Goal: Information Seeking & Learning: Find specific page/section

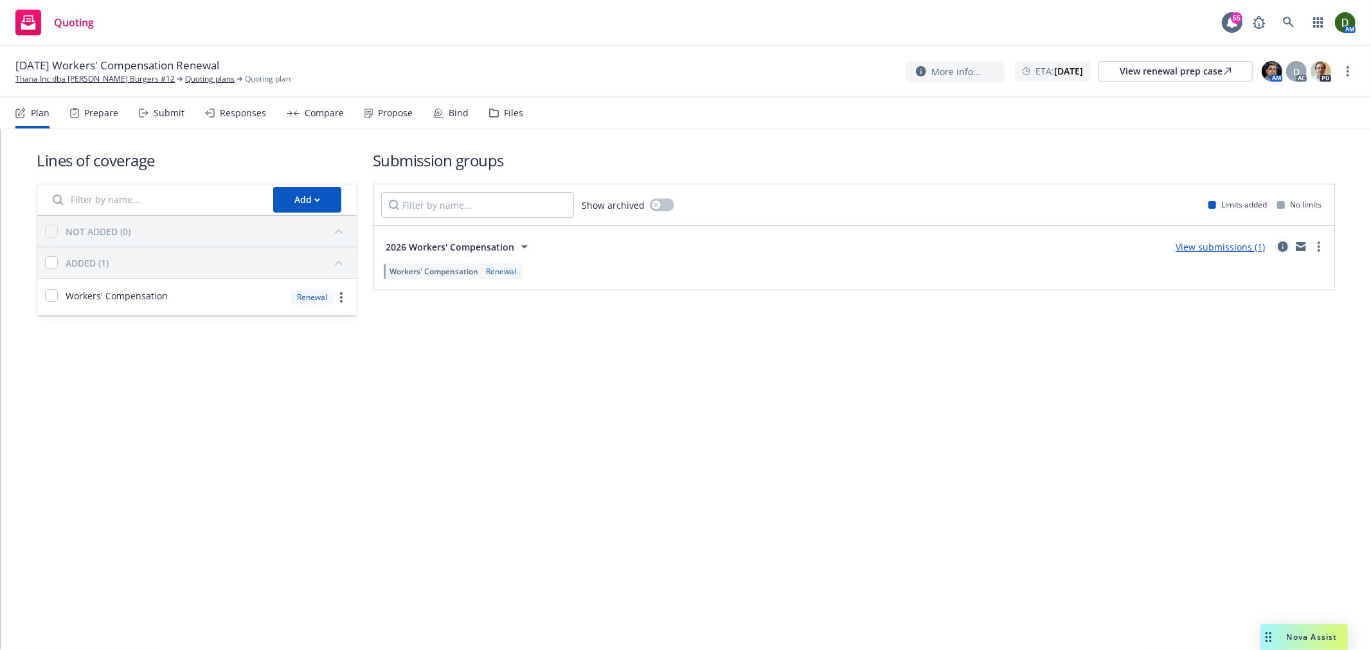
click at [1278, 242] on icon "circleInformation" at bounding box center [1283, 247] width 10 height 10
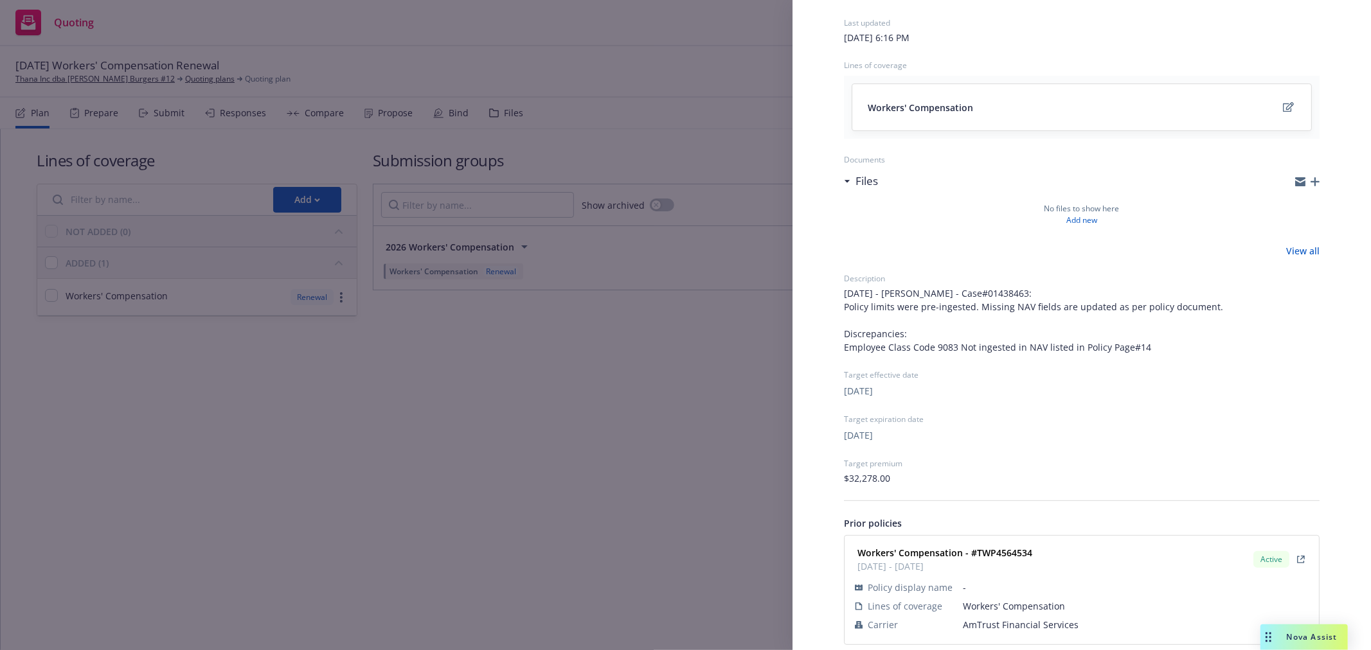
scroll to position [113, 0]
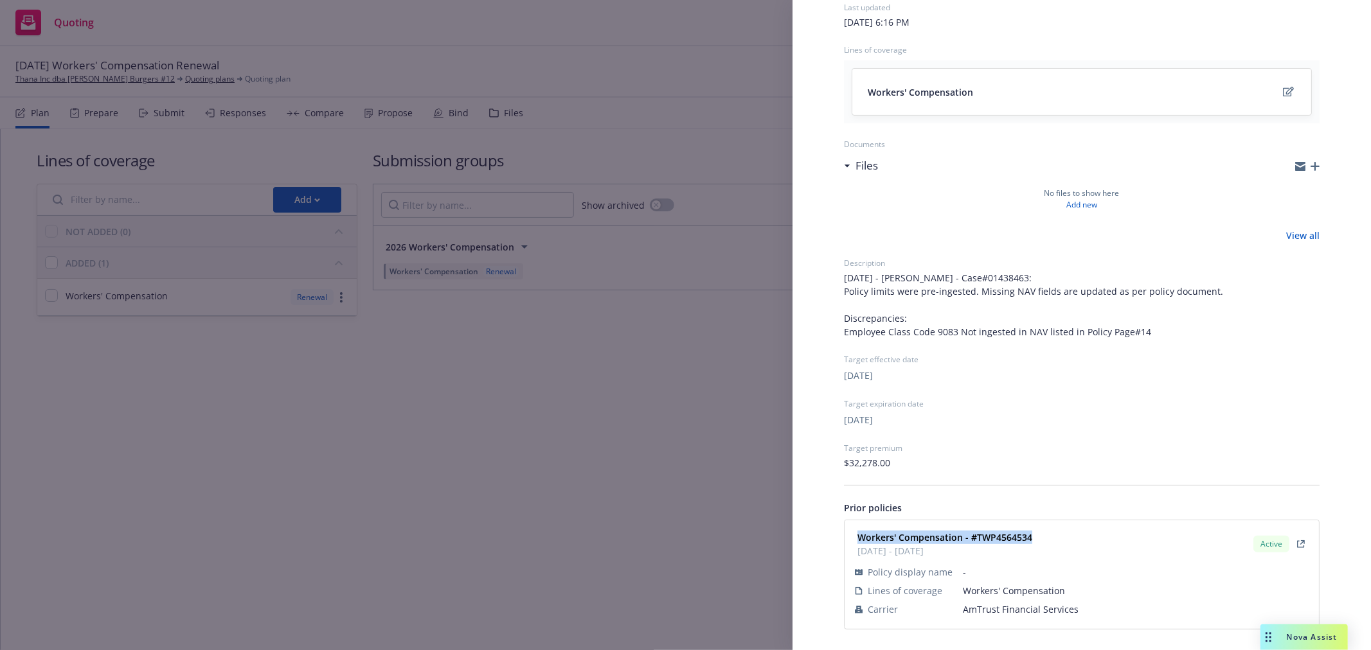
drag, startPoint x: 1064, startPoint y: 534, endPoint x: 840, endPoint y: 537, distance: 224.4
click at [840, 537] on div "Submission group 2026 Workers' Compensation Last updated Saturday, August 23, 2…" at bounding box center [1081, 287] width 517 height 727
copy strong "Workers' Compensation - #TWP4564534"
click at [564, 258] on div "Submission group 2026 Workers' Compensation Last updated Saturday, August 23, 2…" at bounding box center [685, 325] width 1371 height 650
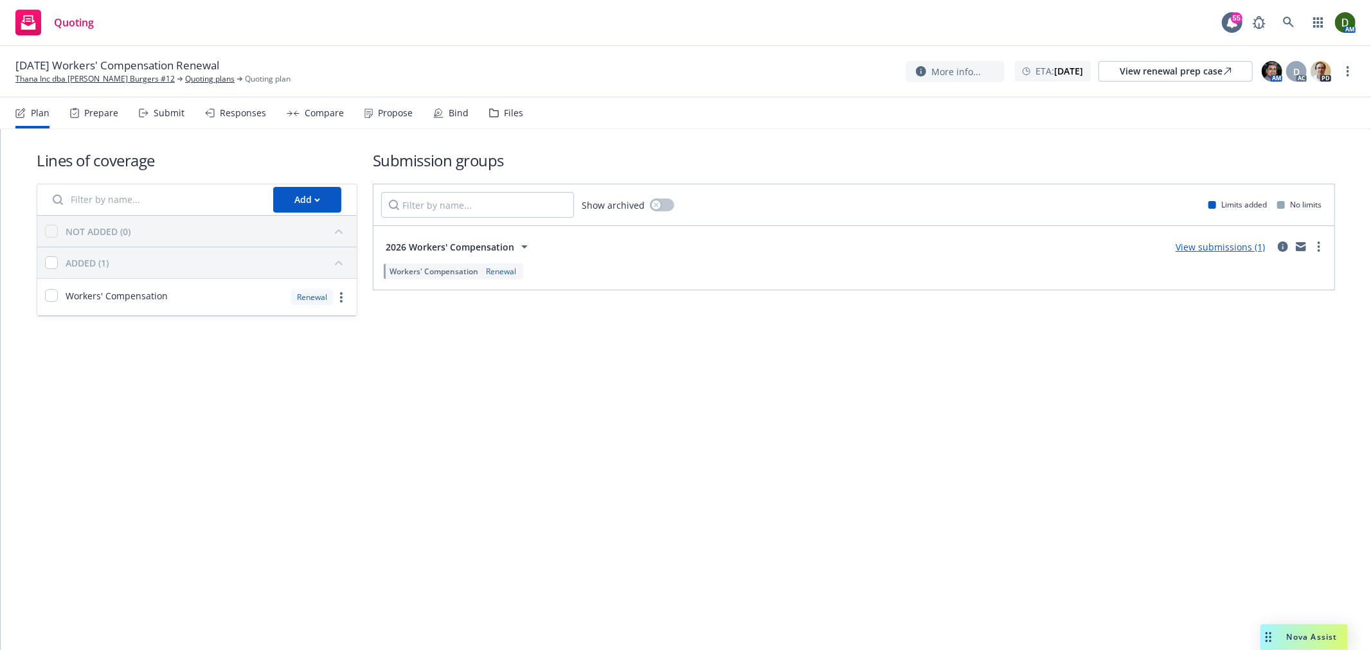
click at [400, 114] on div "Propose" at bounding box center [395, 113] width 35 height 10
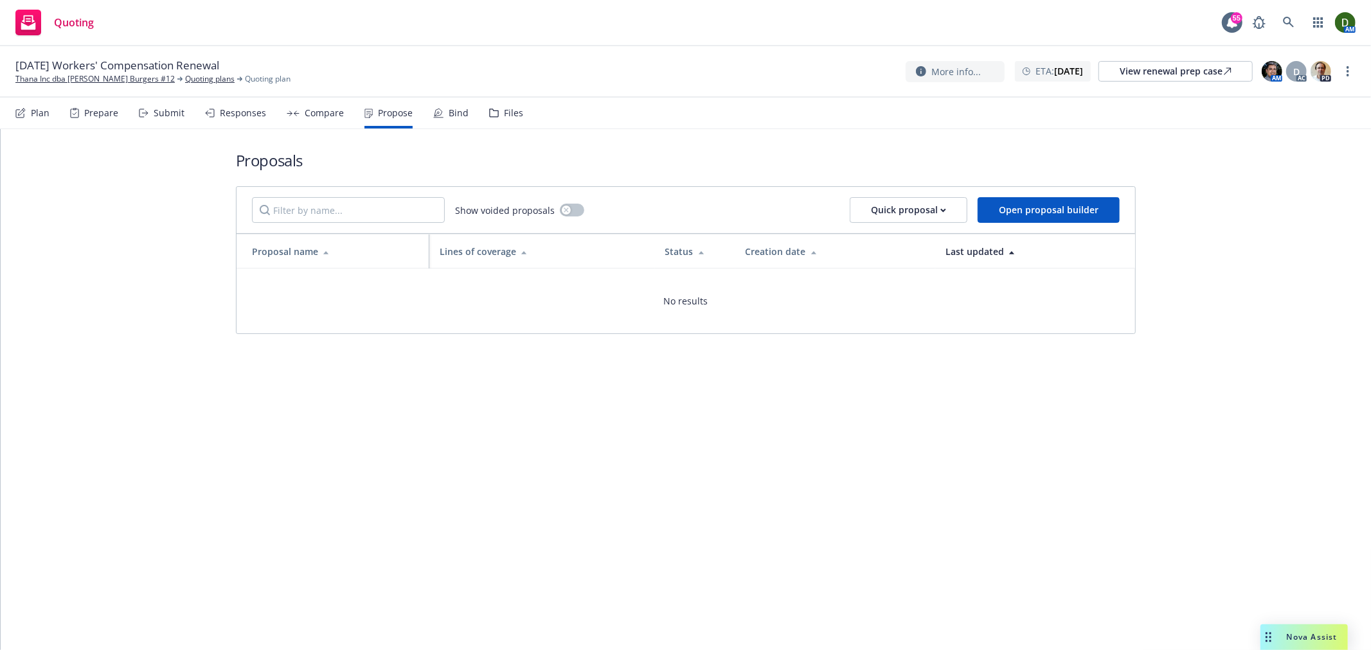
click at [498, 124] on div "Files" at bounding box center [506, 113] width 34 height 31
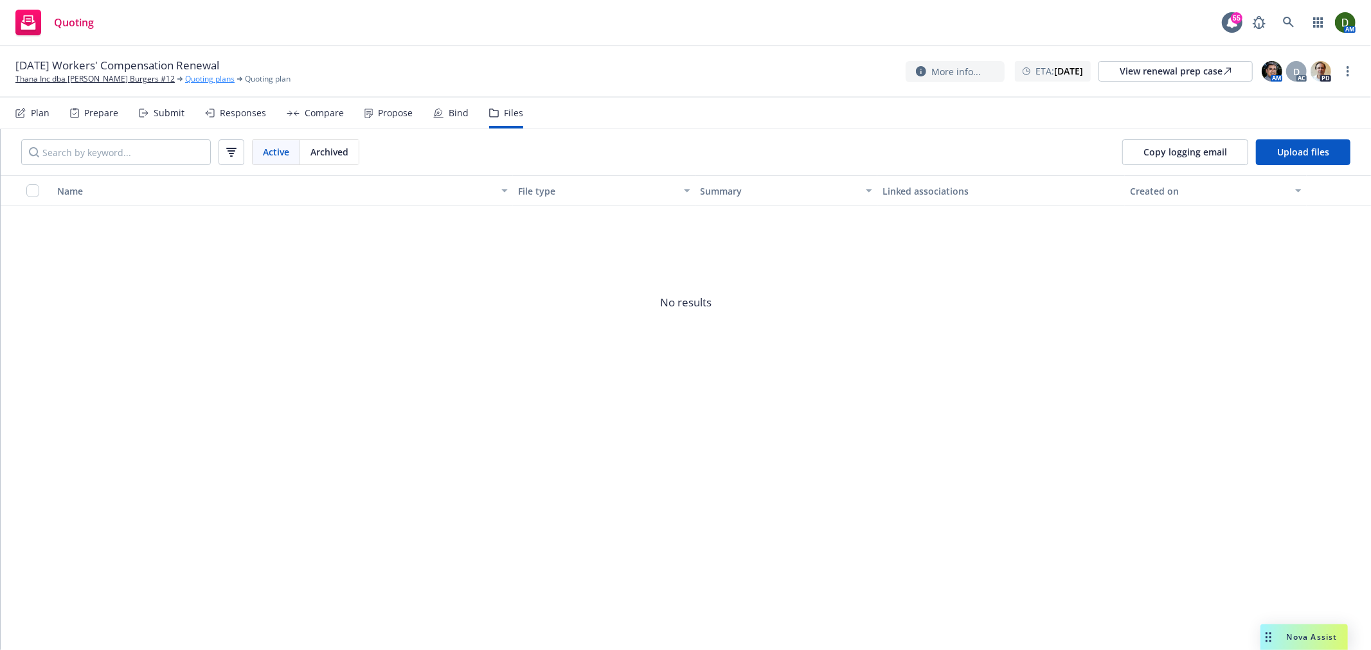
click at [191, 74] on link "Quoting plans" at bounding box center [209, 79] width 49 height 12
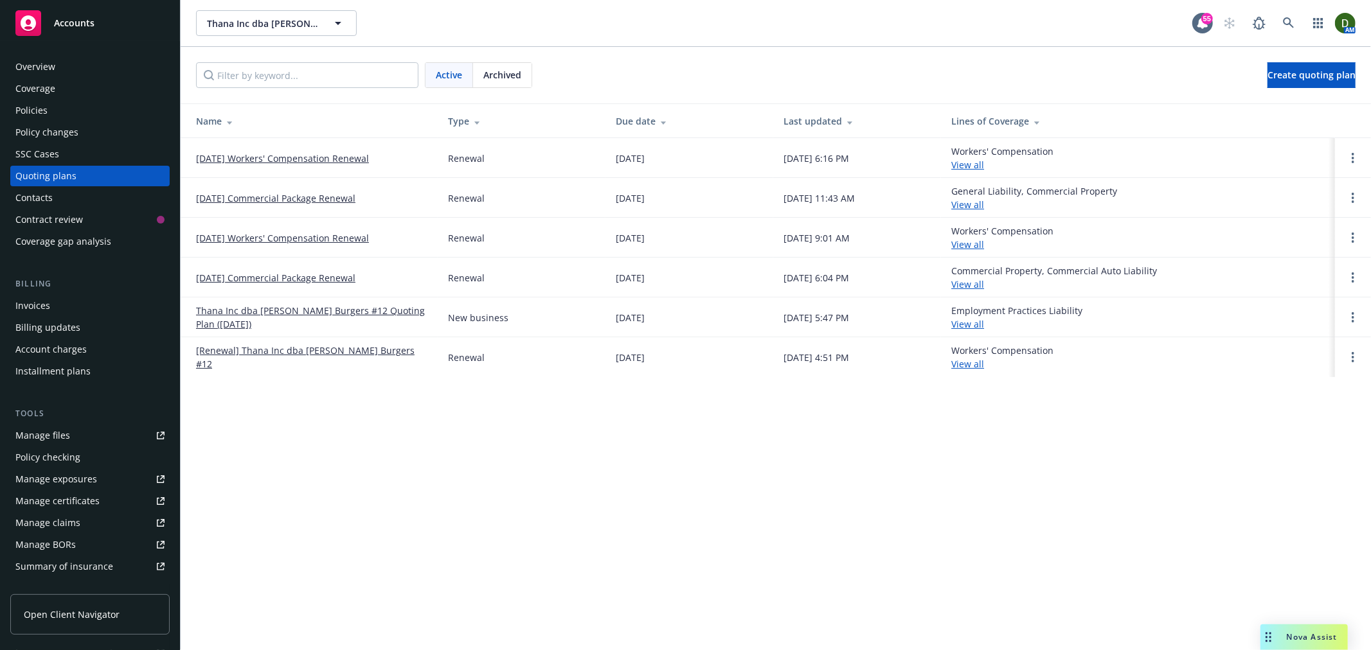
click at [512, 64] on div "Archived" at bounding box center [502, 75] width 58 height 24
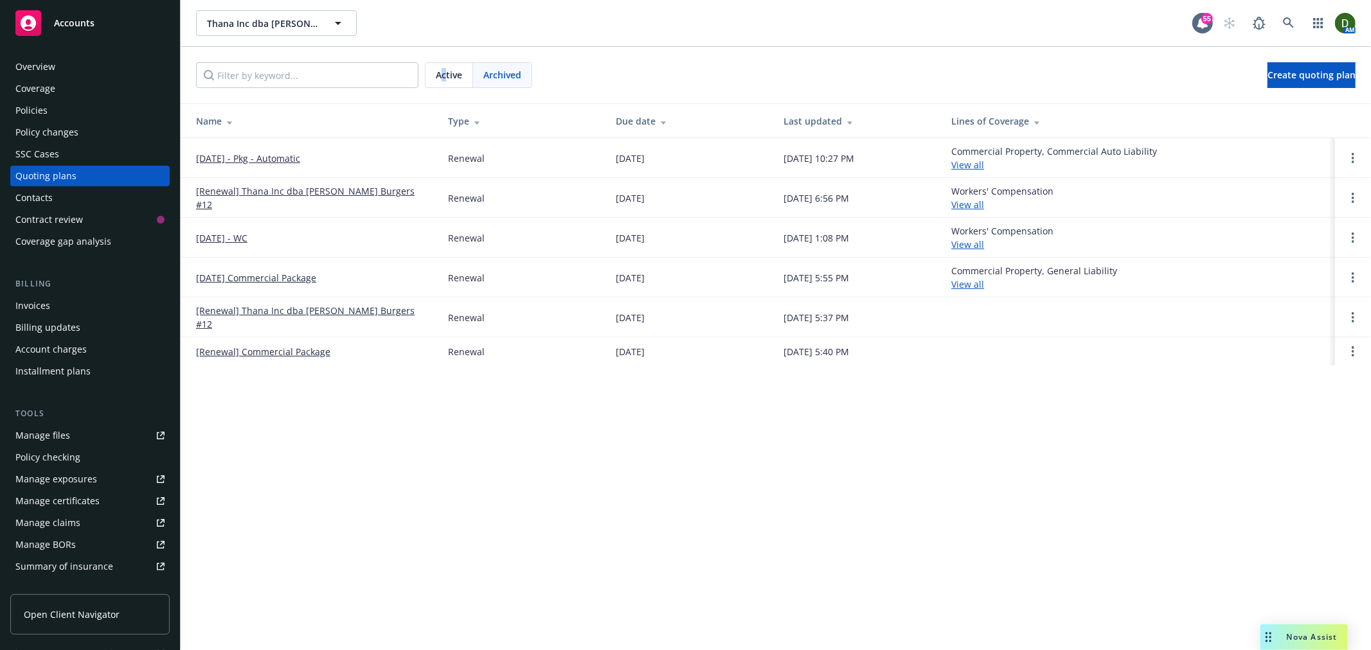
click at [446, 72] on span "Active" at bounding box center [449, 74] width 26 height 13
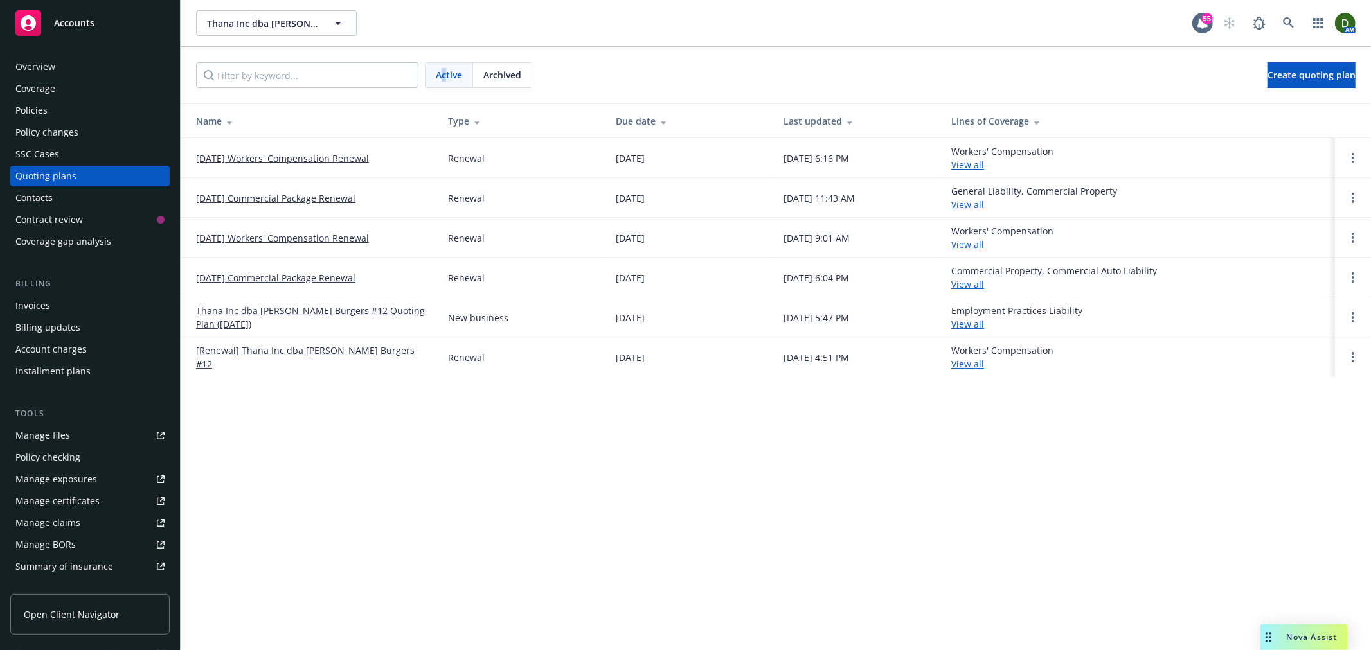
click at [43, 101] on div "Policies" at bounding box center [31, 110] width 32 height 21
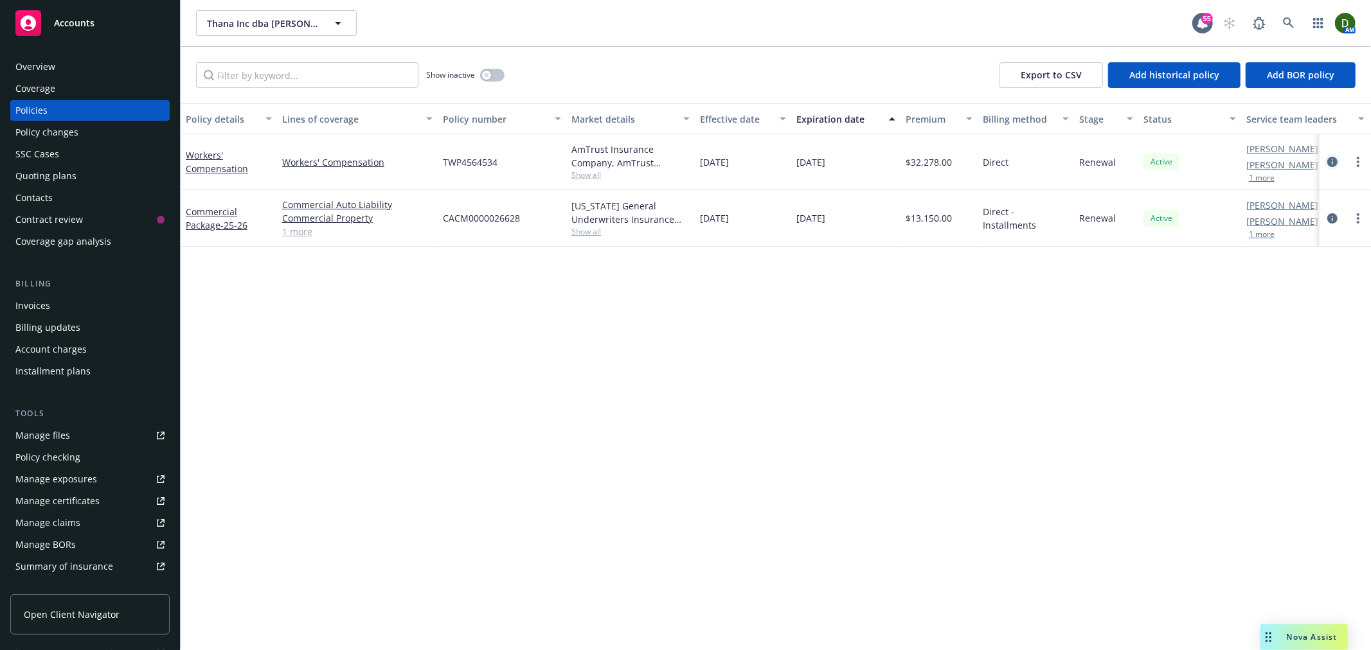
click at [1336, 161] on icon "circleInformation" at bounding box center [1332, 162] width 10 height 10
